Goal: Task Accomplishment & Management: Manage account settings

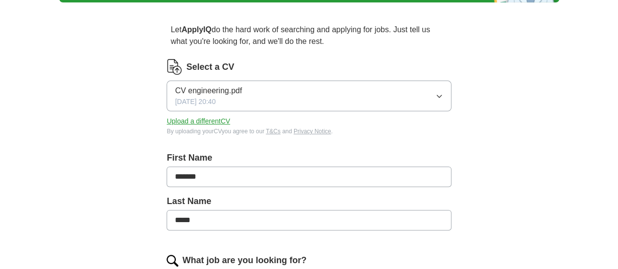
scroll to position [75, 0]
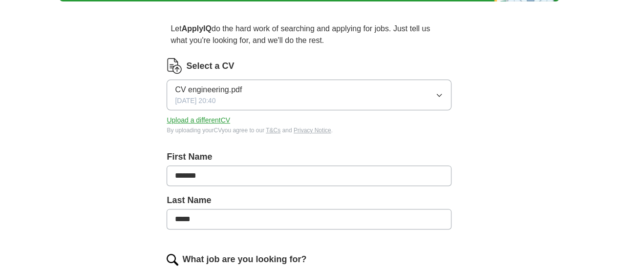
click at [390, 82] on button "CV engineering.pdf [DATE] 20:40" at bounding box center [309, 95] width 284 height 31
drag, startPoint x: 140, startPoint y: 135, endPoint x: 240, endPoint y: 125, distance: 101.2
click at [230, 125] on button "Upload a different CV" at bounding box center [199, 120] width 64 height 10
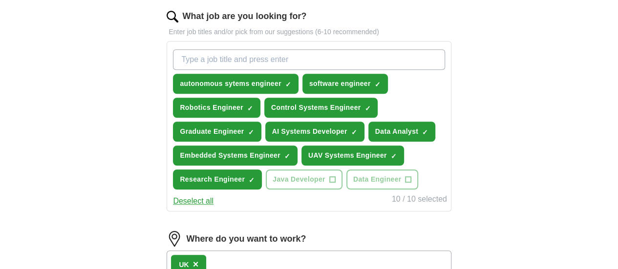
scroll to position [318, 0]
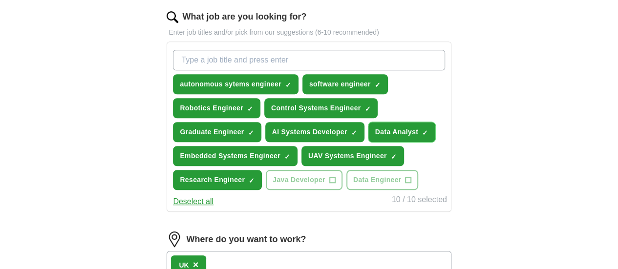
click at [0, 0] on span "×" at bounding box center [0, 0] width 0 height 0
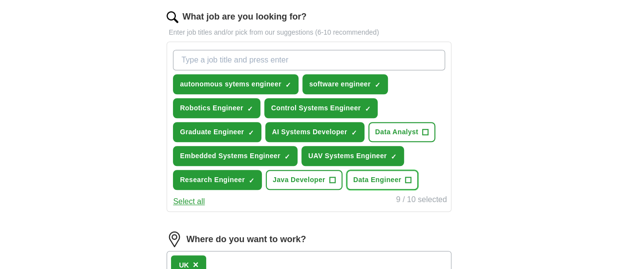
click at [405, 184] on span "+" at bounding box center [408, 180] width 6 height 8
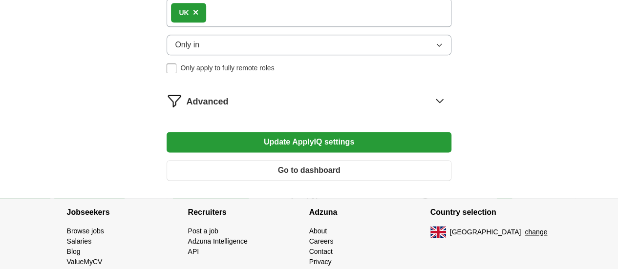
scroll to position [571, 0]
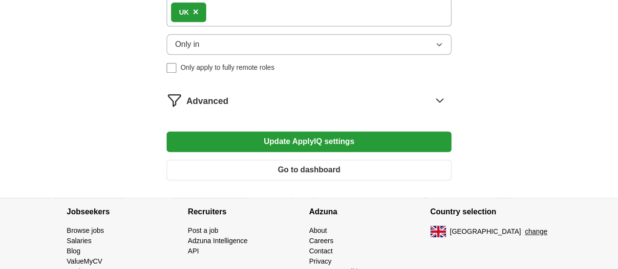
click at [312, 152] on button "Update ApplyIQ settings" at bounding box center [309, 141] width 284 height 21
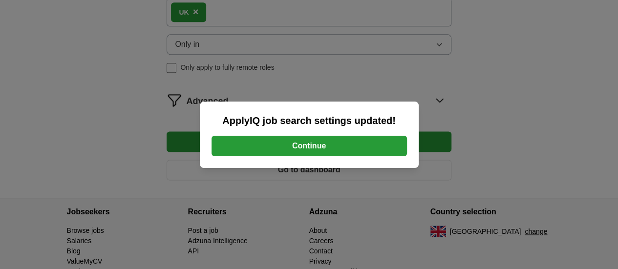
click at [307, 143] on button "Continue" at bounding box center [309, 146] width 195 height 21
